Goal: Task Accomplishment & Management: Manage account settings

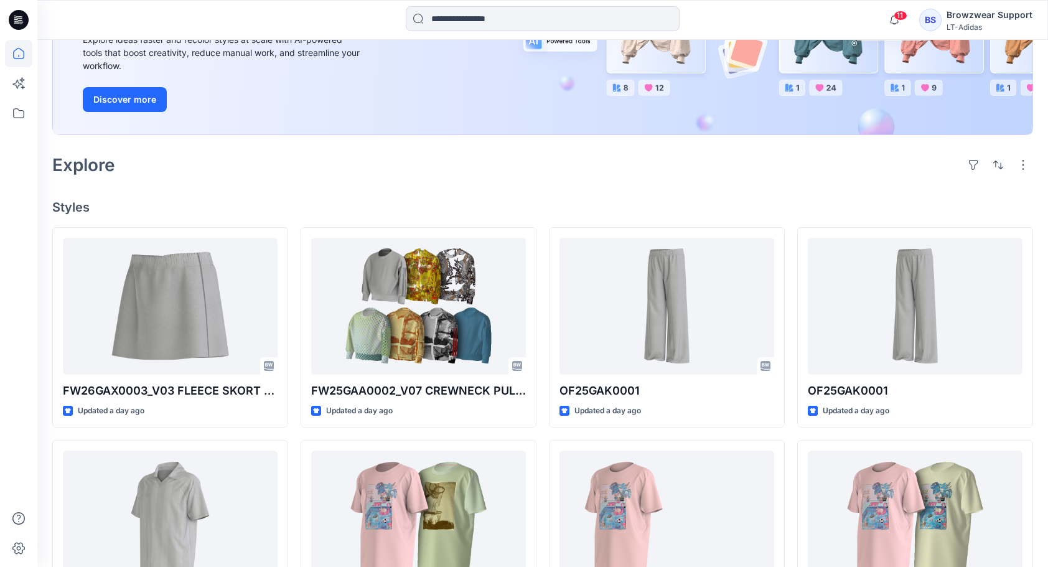
scroll to position [187, 0]
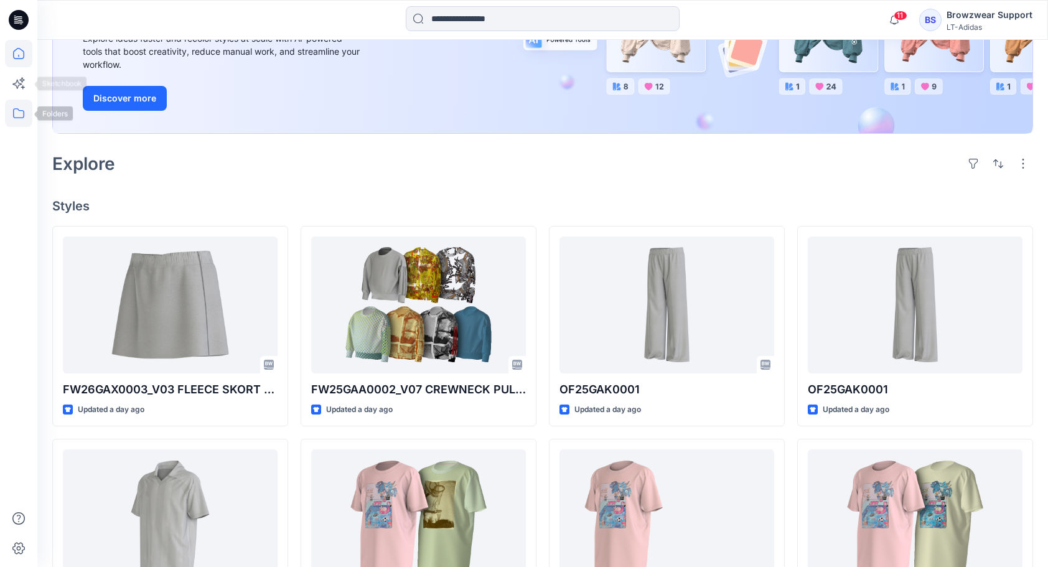
click at [12, 111] on icon at bounding box center [18, 113] width 27 height 27
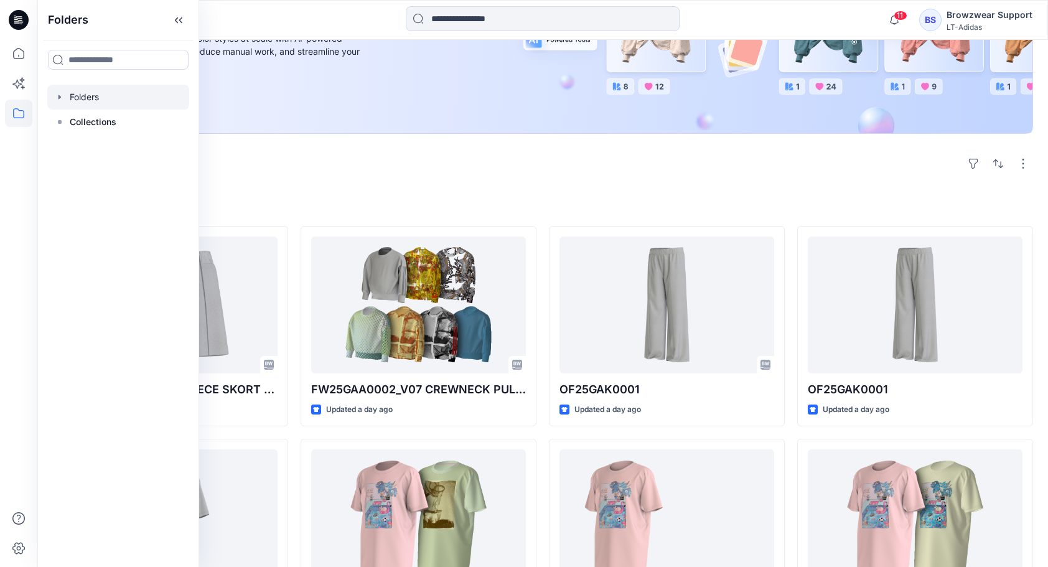
click at [92, 102] on div at bounding box center [118, 97] width 142 height 25
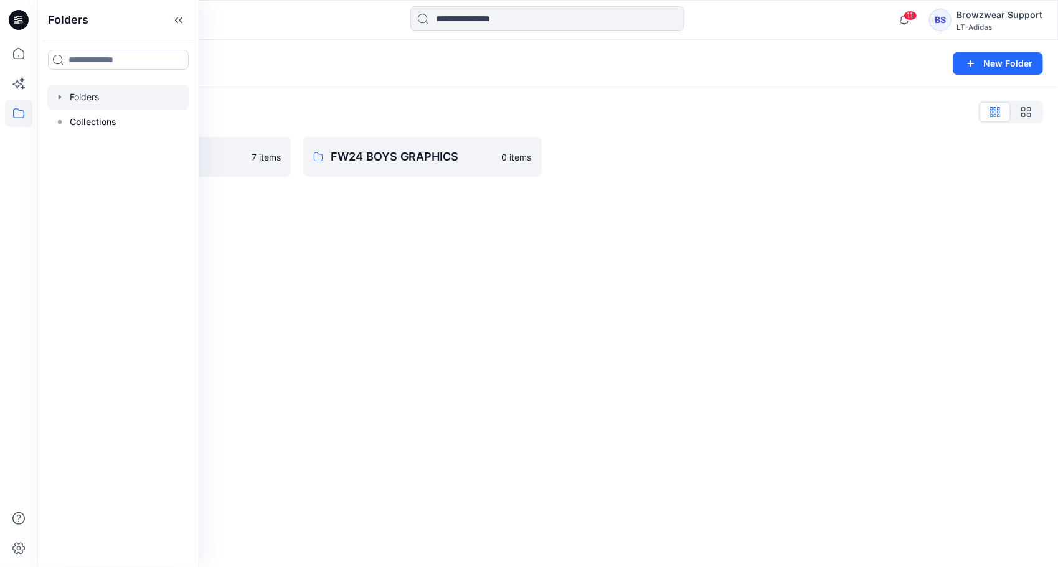
click at [403, 96] on div "Folders List ColorUp Test 7 items FW24 BOYS GRAPHICS 0 items" at bounding box center [547, 139] width 1020 height 105
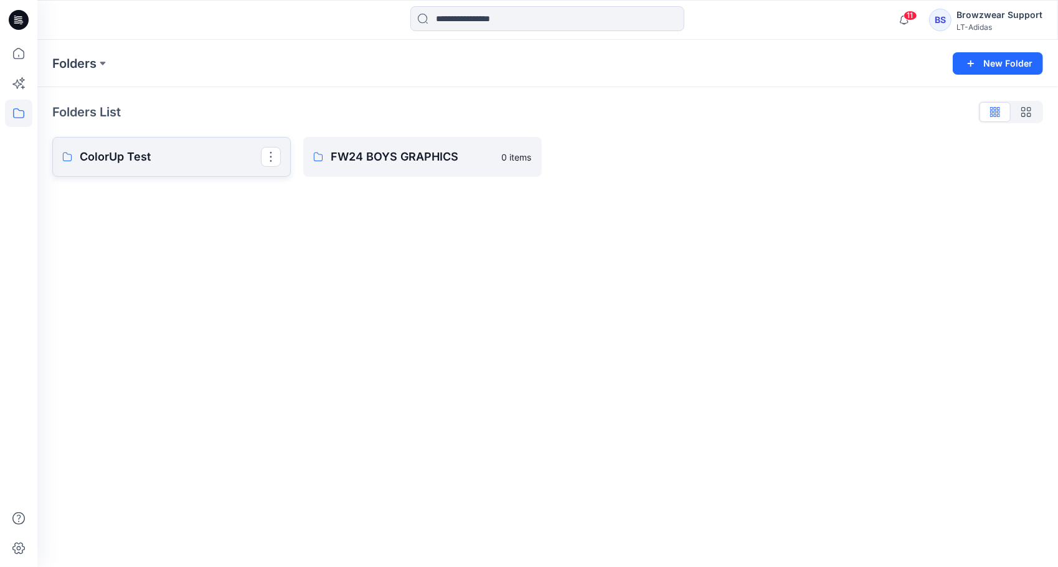
click at [217, 165] on p "ColorUp Test" at bounding box center [170, 156] width 181 height 17
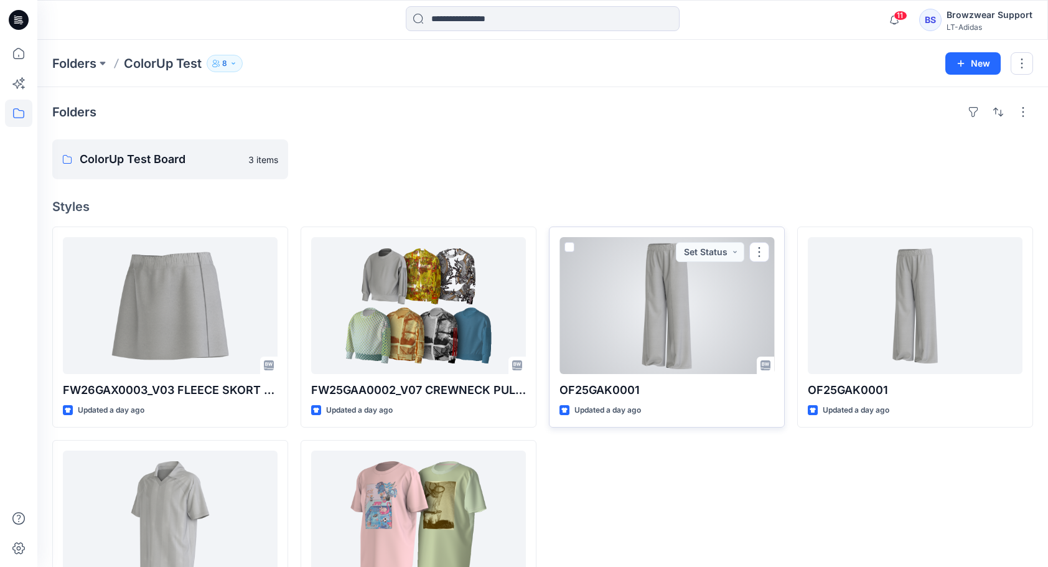
click at [566, 245] on span at bounding box center [570, 247] width 10 height 10
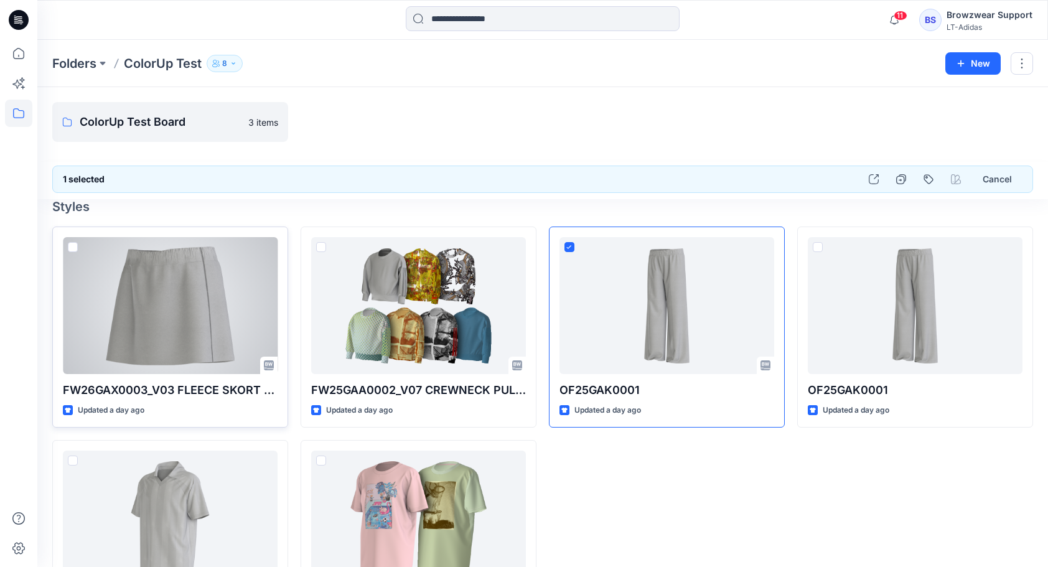
click at [74, 245] on span at bounding box center [73, 247] width 10 height 10
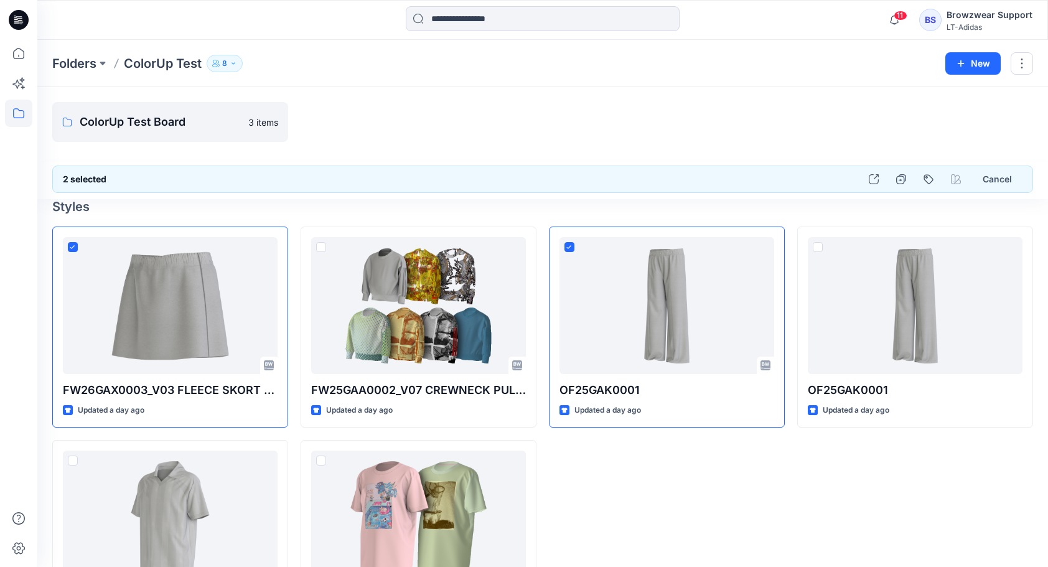
click at [934, 24] on div "BS" at bounding box center [931, 20] width 22 height 22
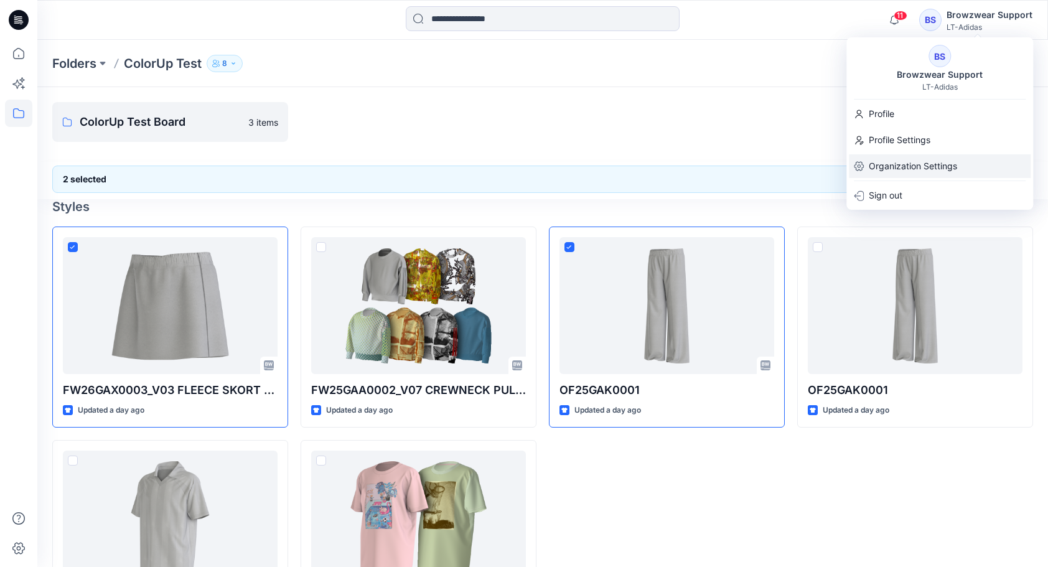
click at [918, 163] on p "Organization Settings" at bounding box center [913, 166] width 88 height 24
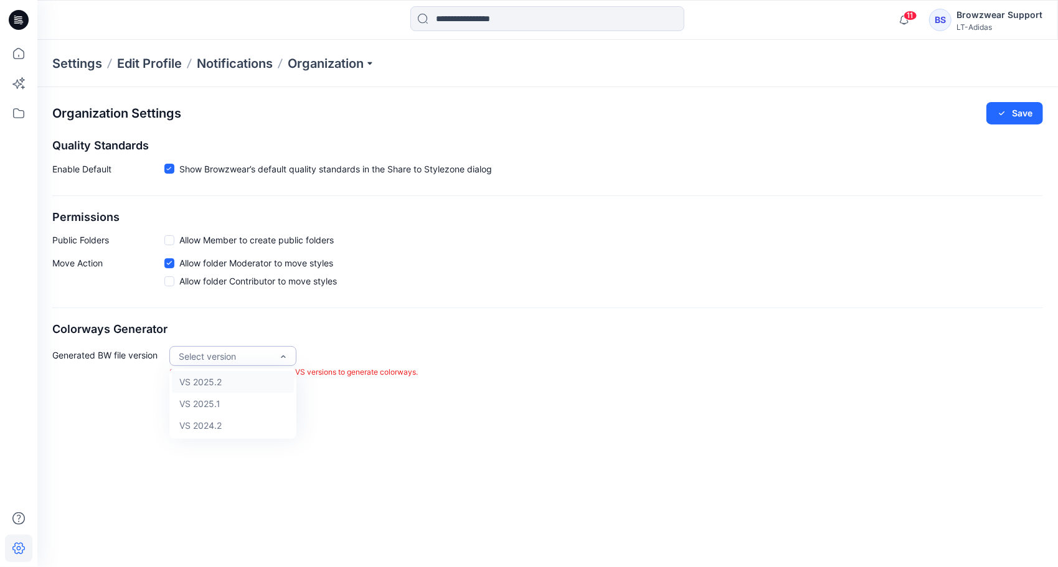
click at [288, 355] on div "Select version" at bounding box center [232, 356] width 127 height 20
click at [318, 346] on div "Select version Select one of the latest 3 supported VS versions to generate col…" at bounding box center [293, 362] width 248 height 33
